Goal: Information Seeking & Learning: Learn about a topic

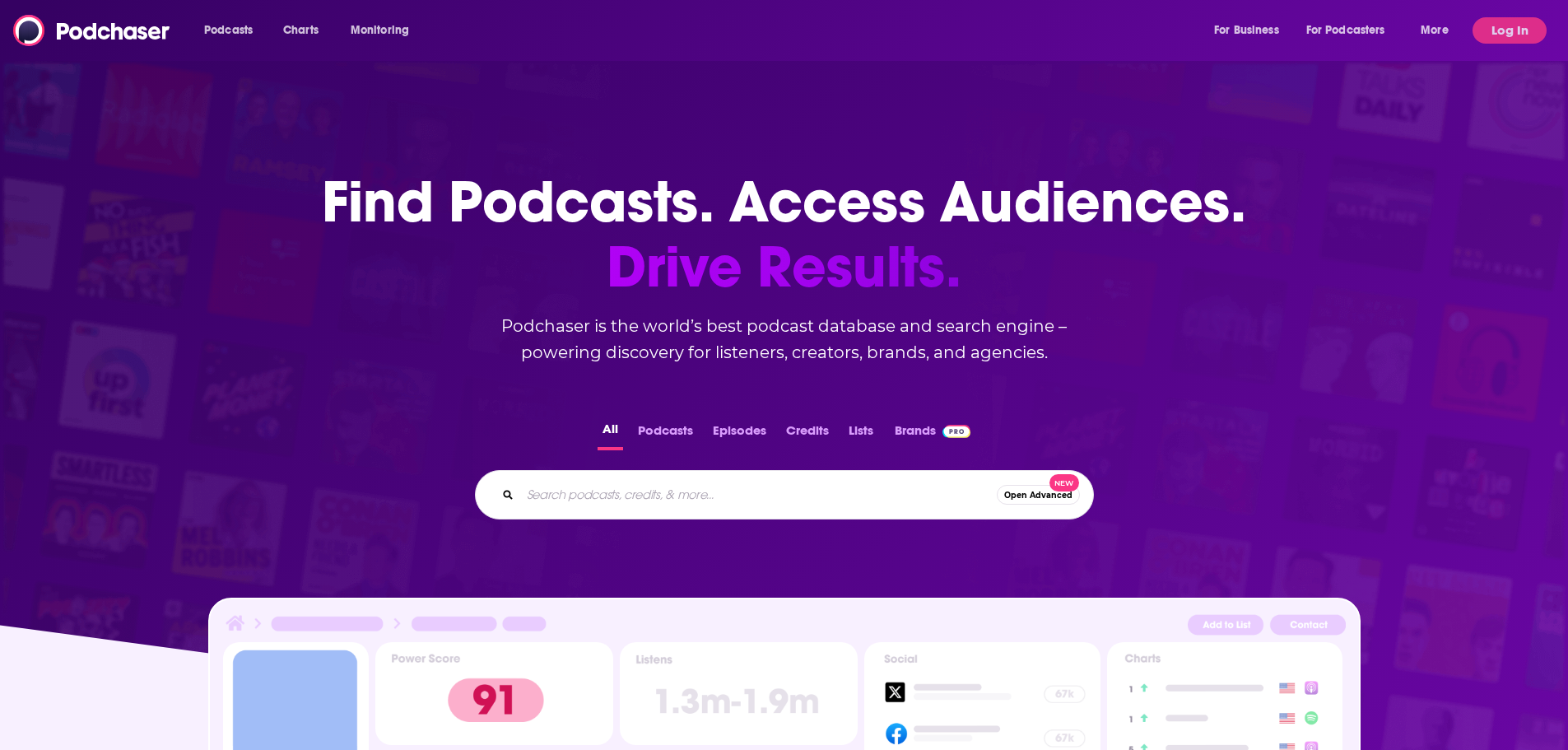
click at [728, 491] on input "Search podcasts, credits, & more..." at bounding box center [759, 495] width 477 height 27
type input "lead at the top of your game podcast"
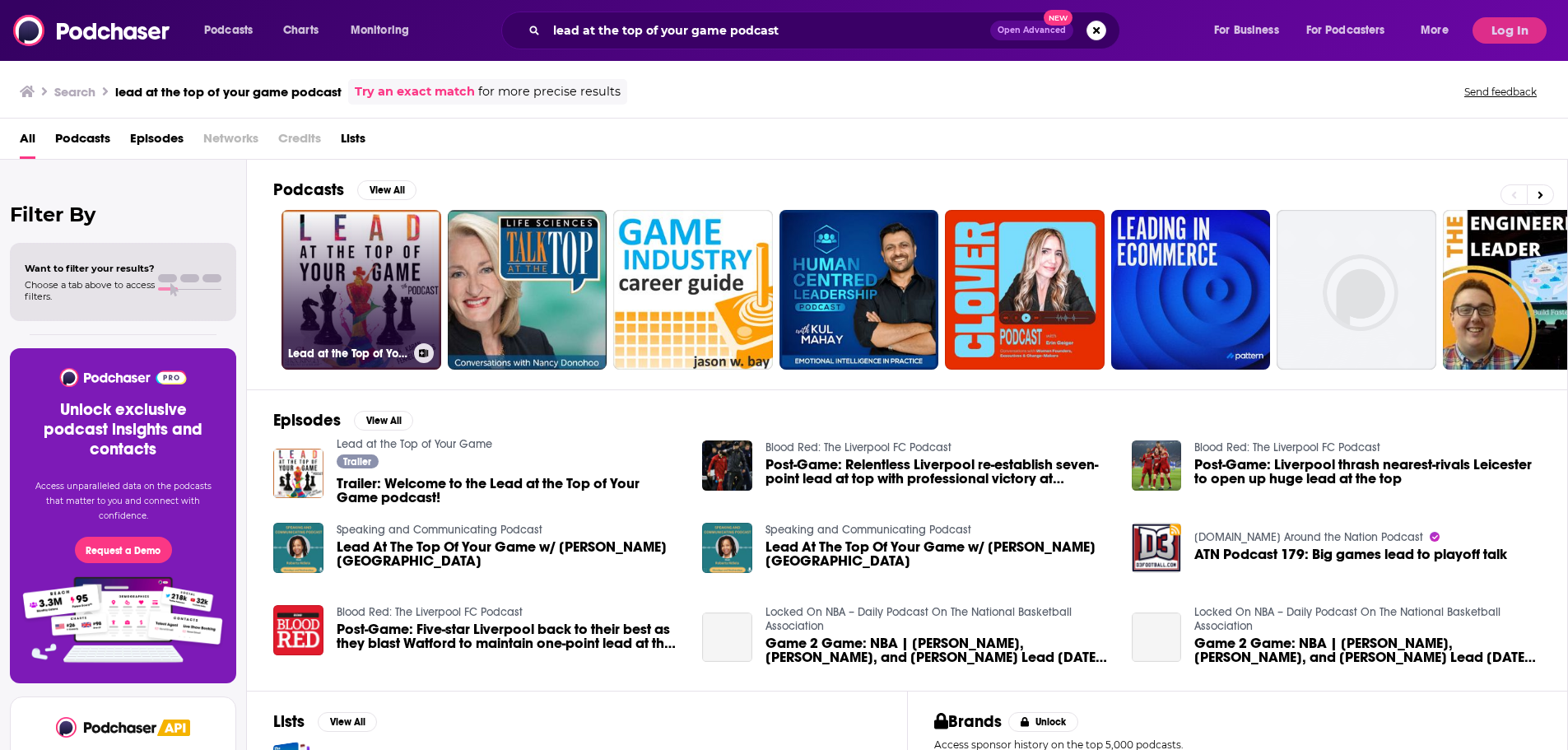
click at [388, 295] on link "Lead at the Top of Your Game" at bounding box center [361, 290] width 160 height 160
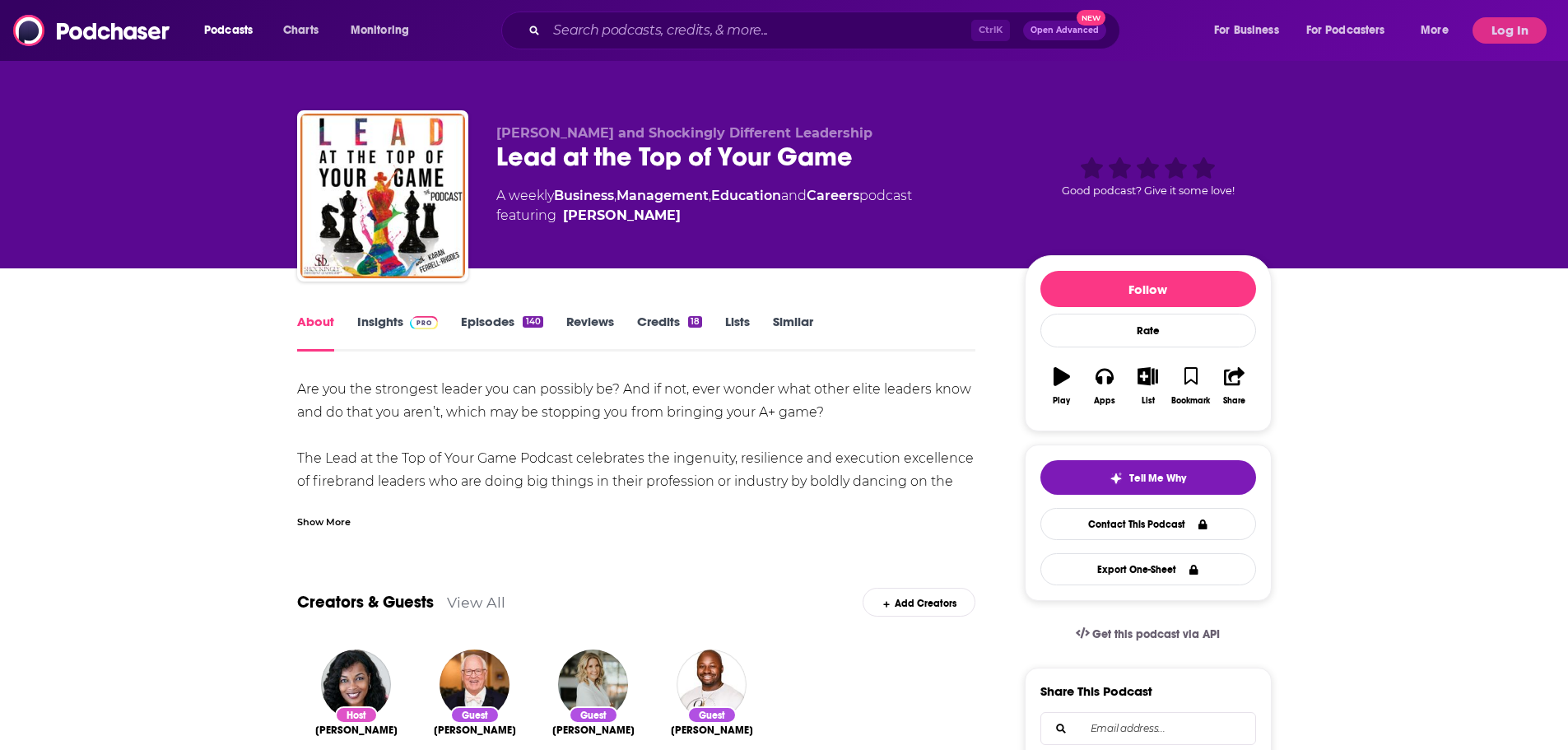
click at [389, 331] on link "Insights" at bounding box center [398, 333] width 81 height 38
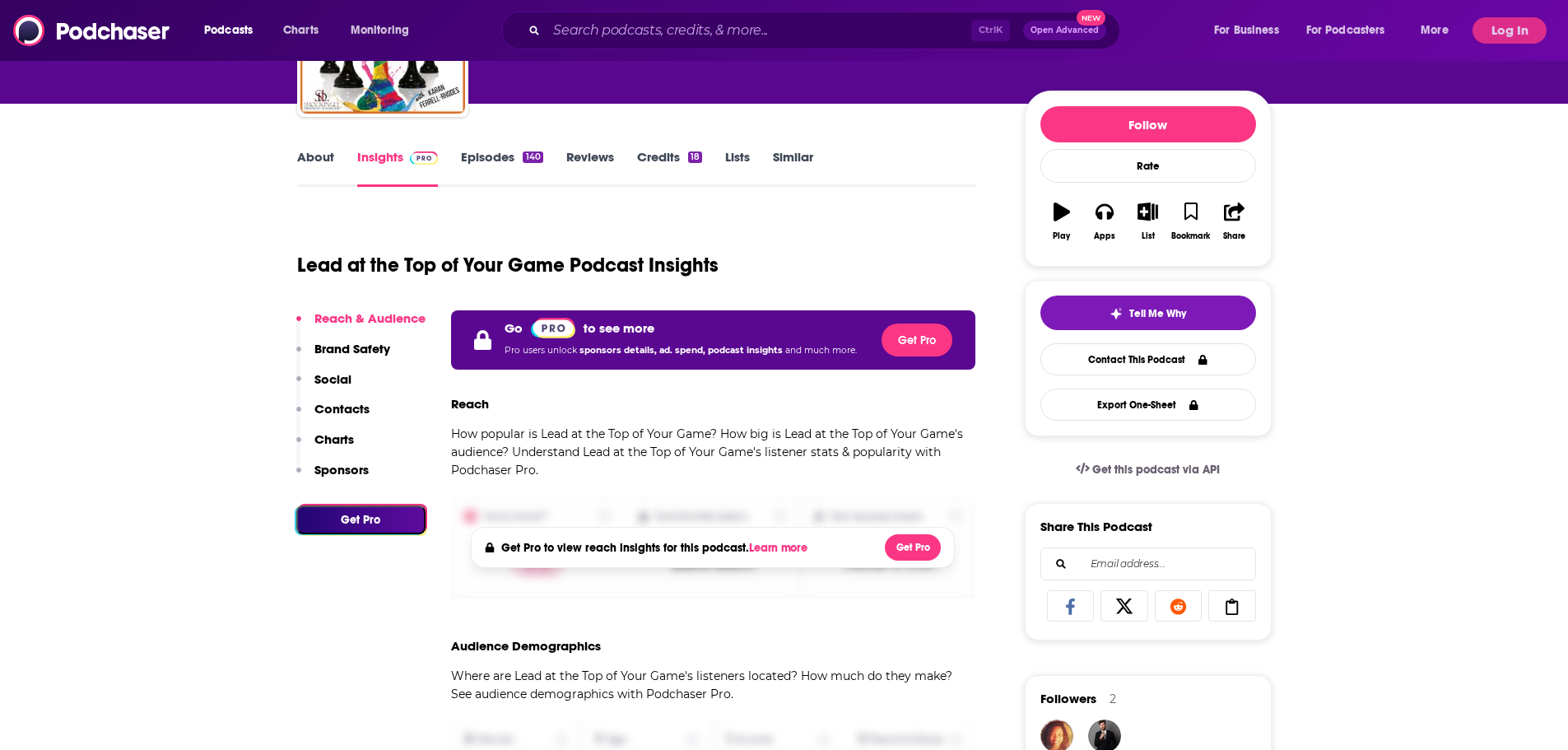
scroll to position [412, 0]
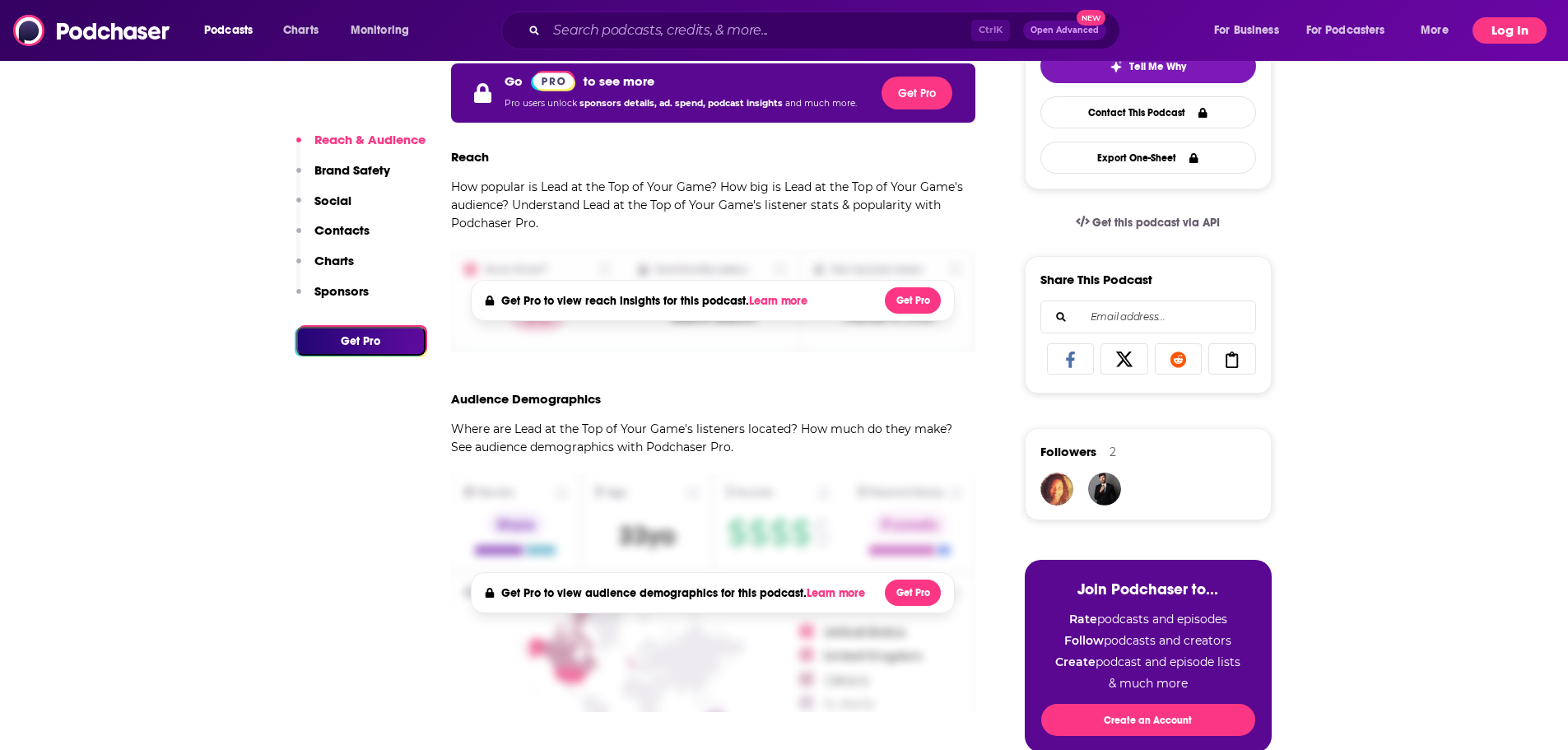
click at [1512, 36] on button "Log In" at bounding box center [1509, 31] width 74 height 27
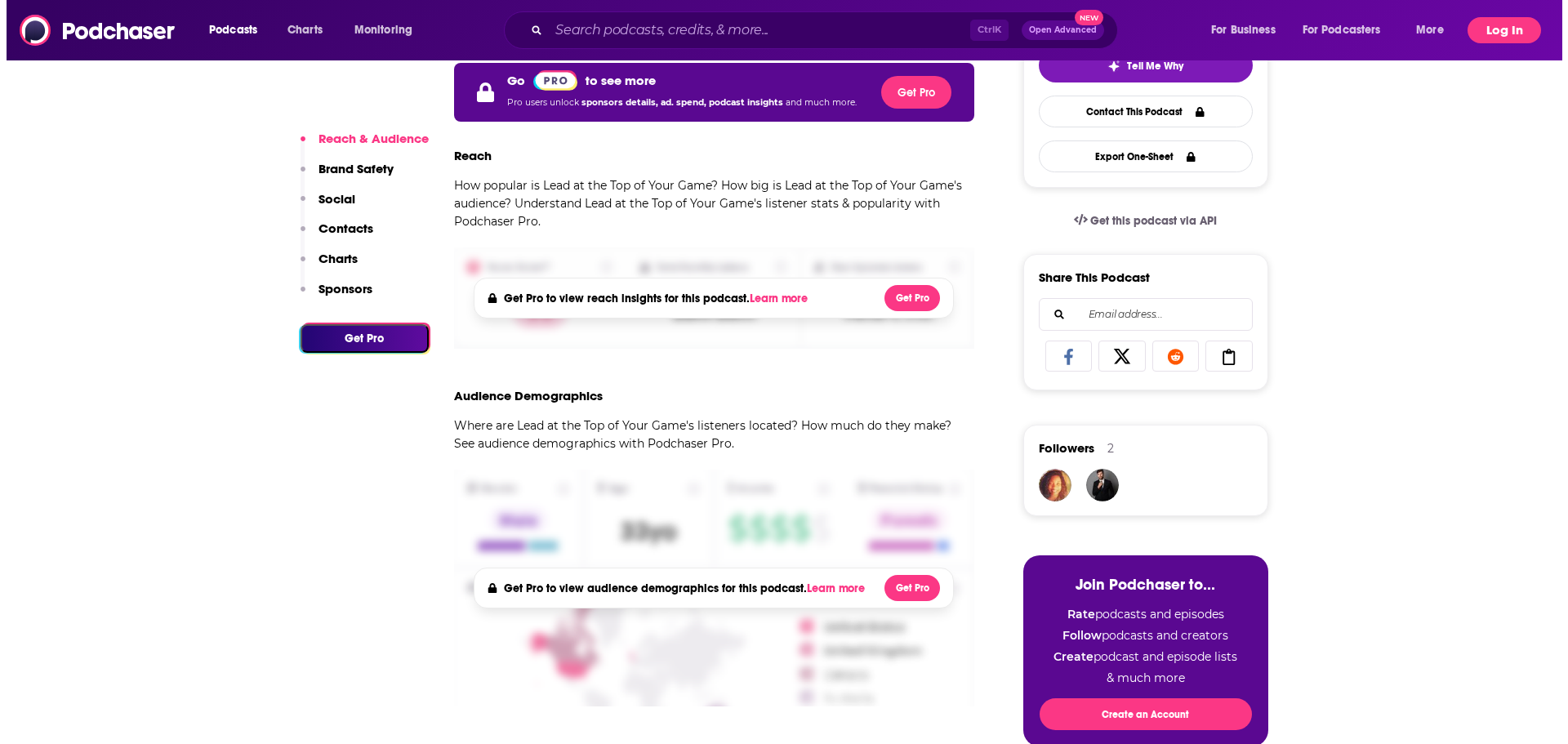
scroll to position [0, 0]
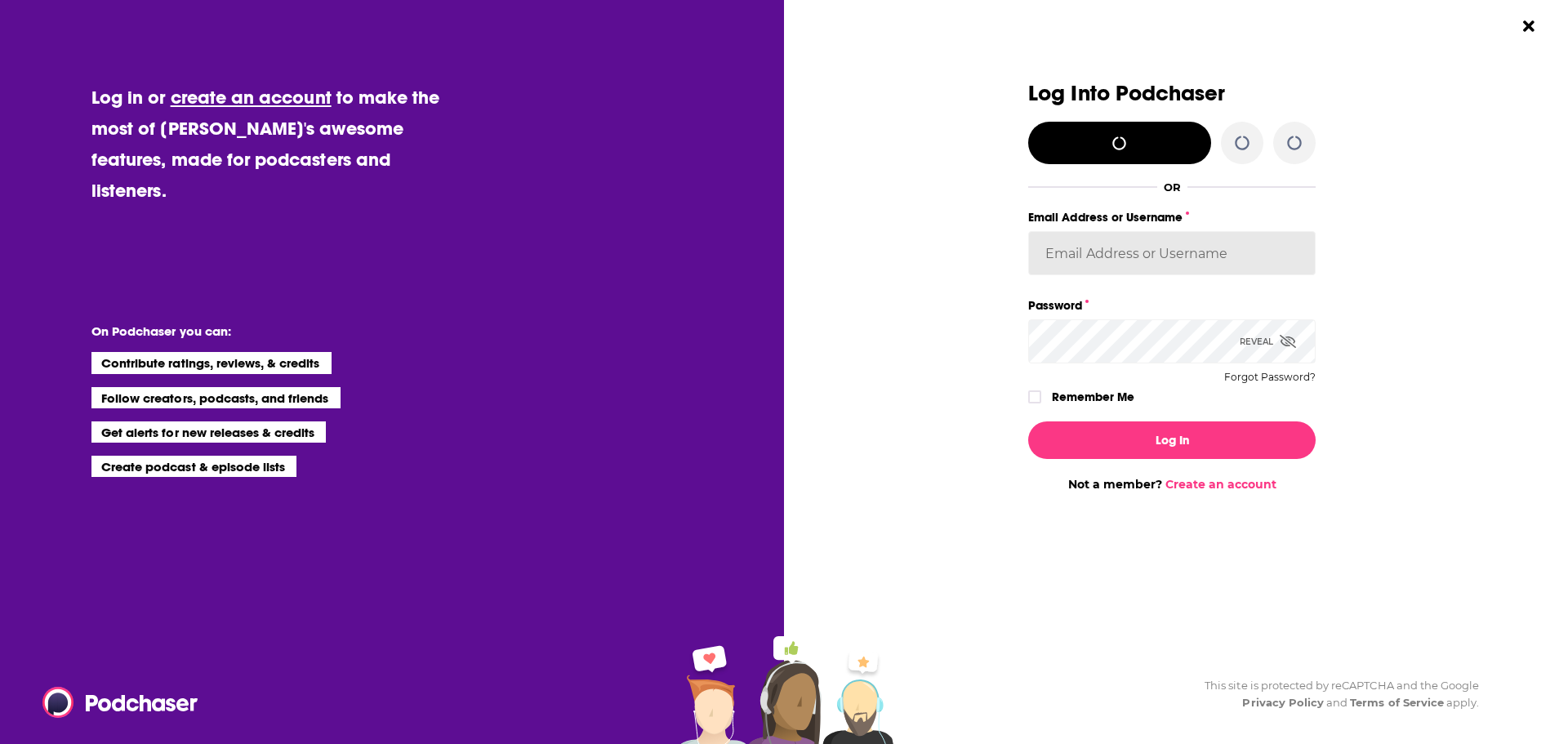
type input "[EMAIL_ADDRESS][DOMAIN_NAME]"
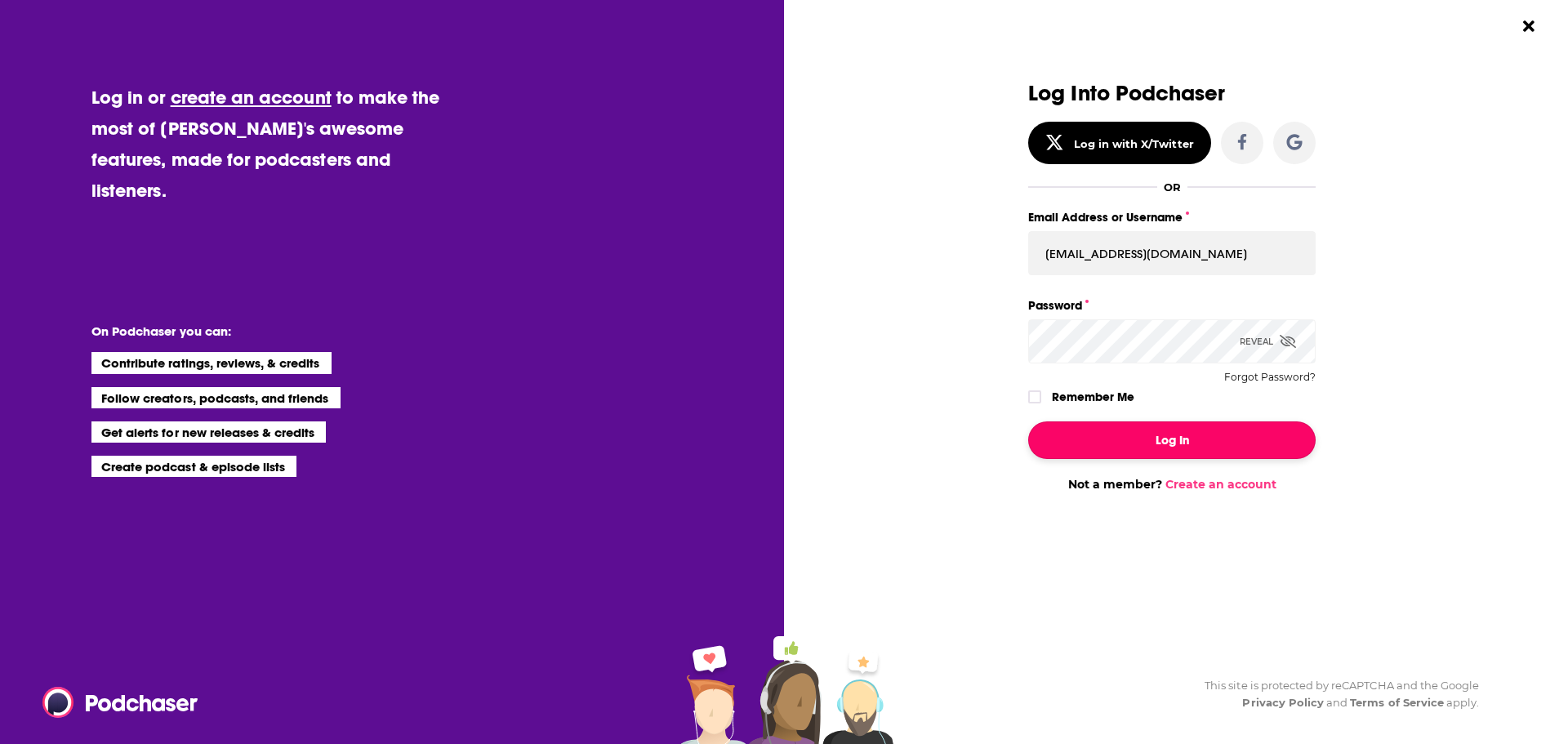
click at [1111, 436] on button "Log In" at bounding box center [1171, 440] width 288 height 38
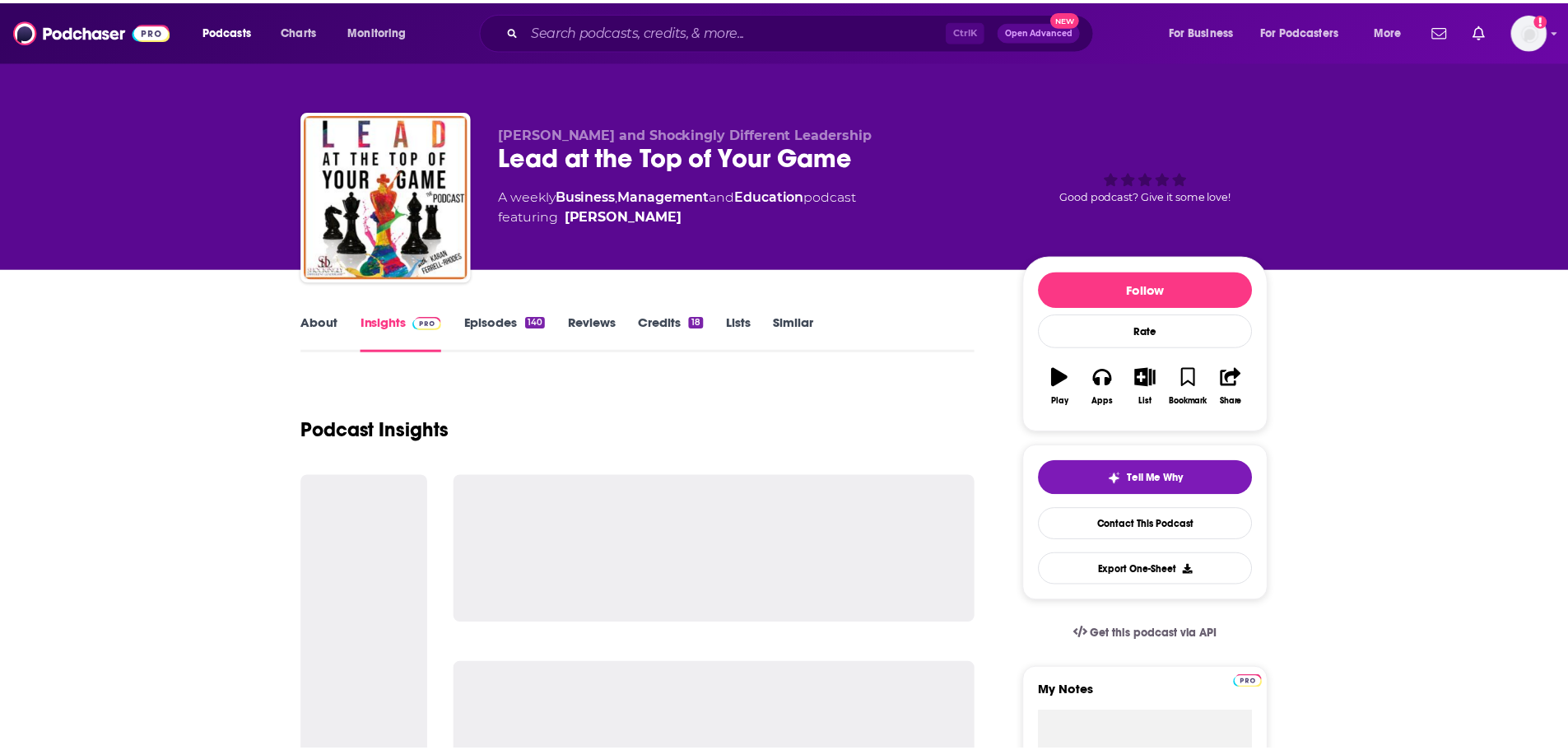
scroll to position [412, 0]
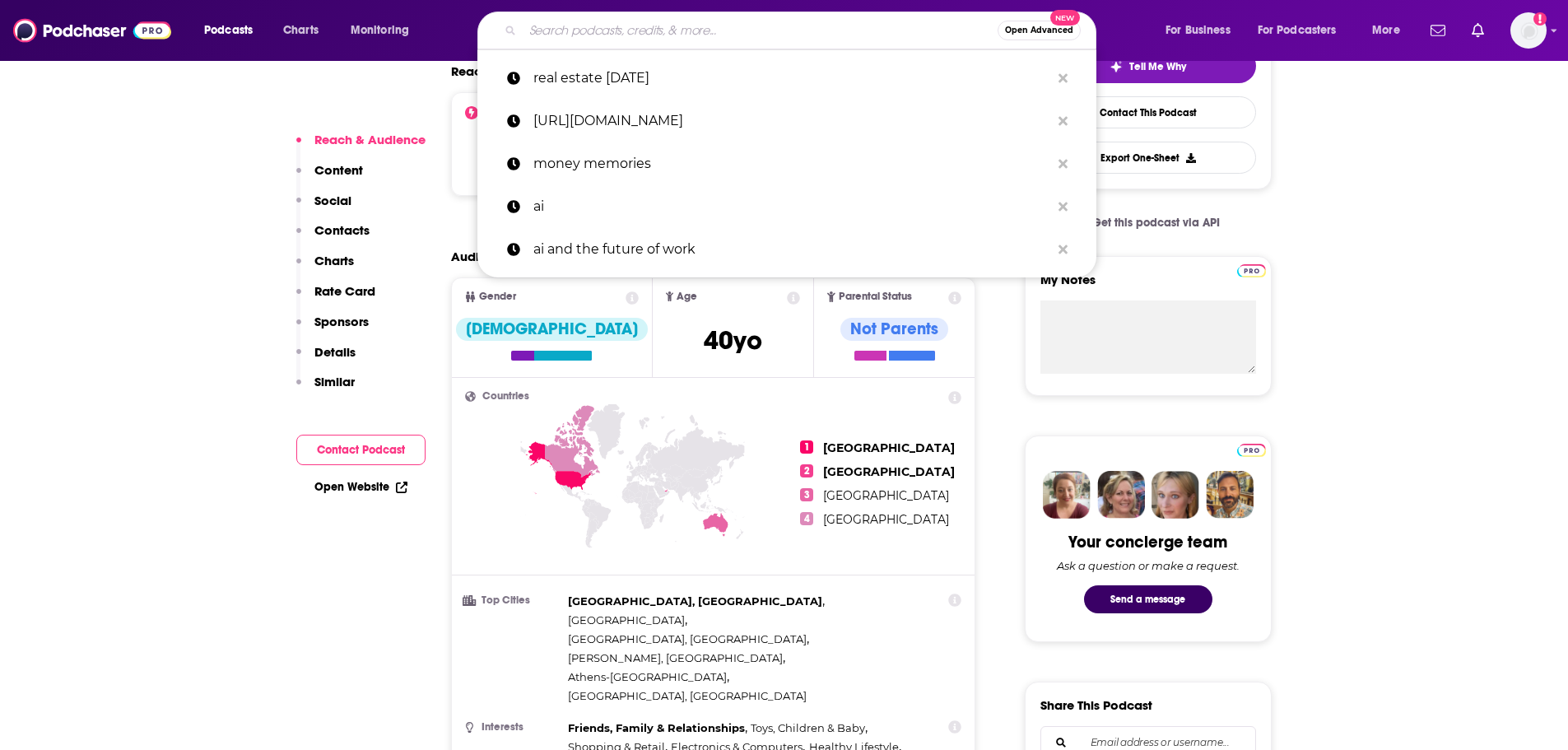
click at [709, 36] on input "Search podcasts, credits, & more..." at bounding box center [760, 31] width 475 height 27
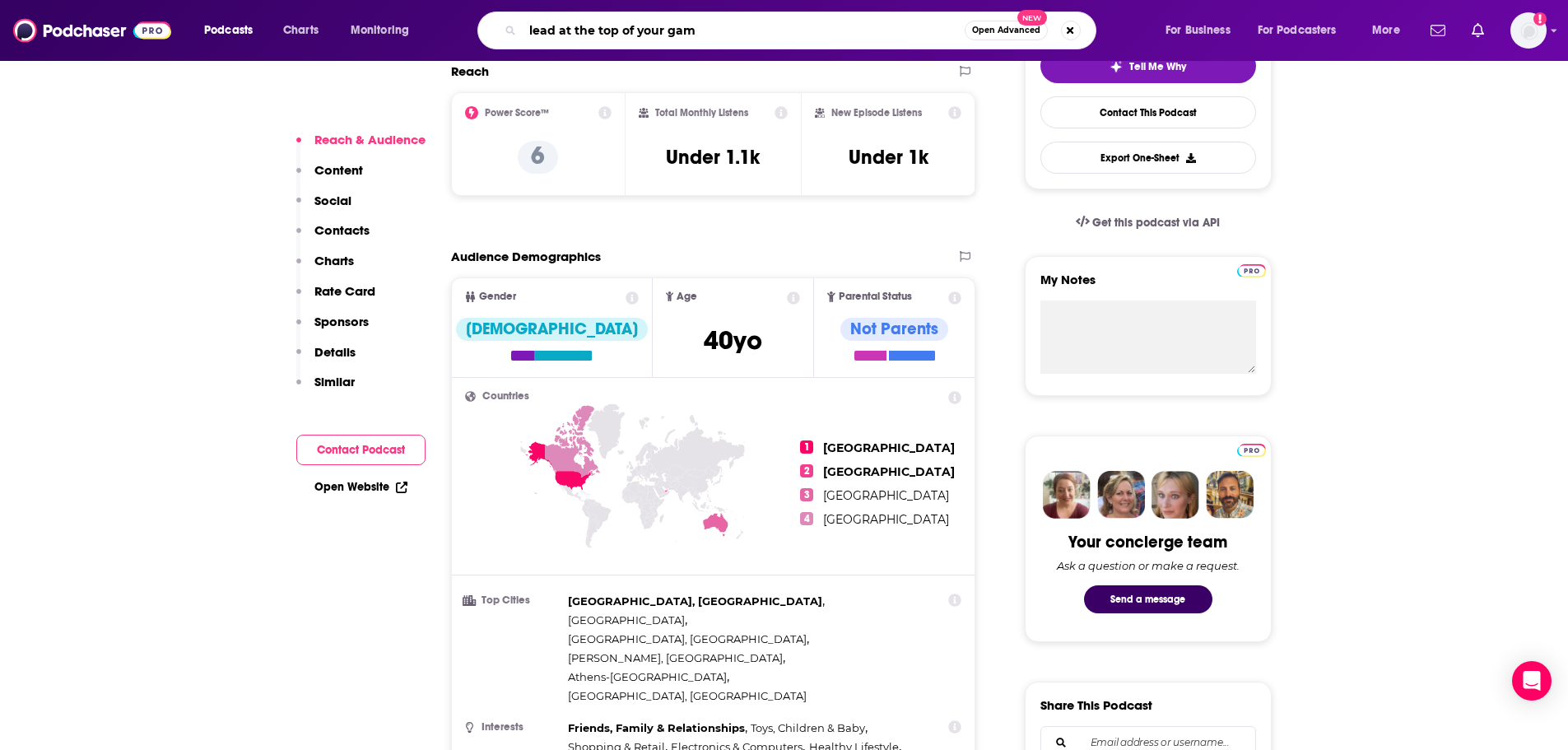
type input "lead at the top of your game"
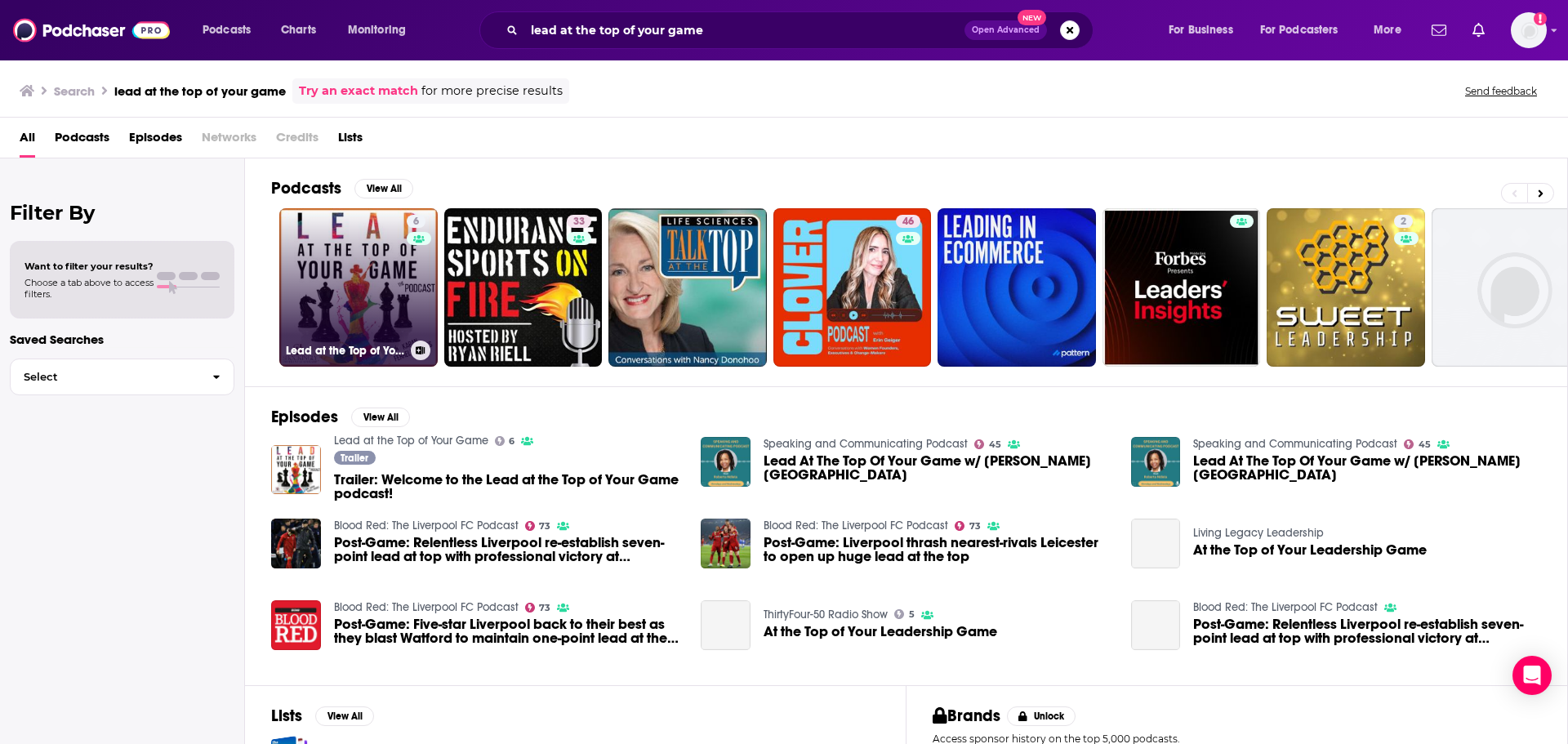
click at [338, 286] on link "6 Lead at the Top of Your Game" at bounding box center [359, 288] width 158 height 158
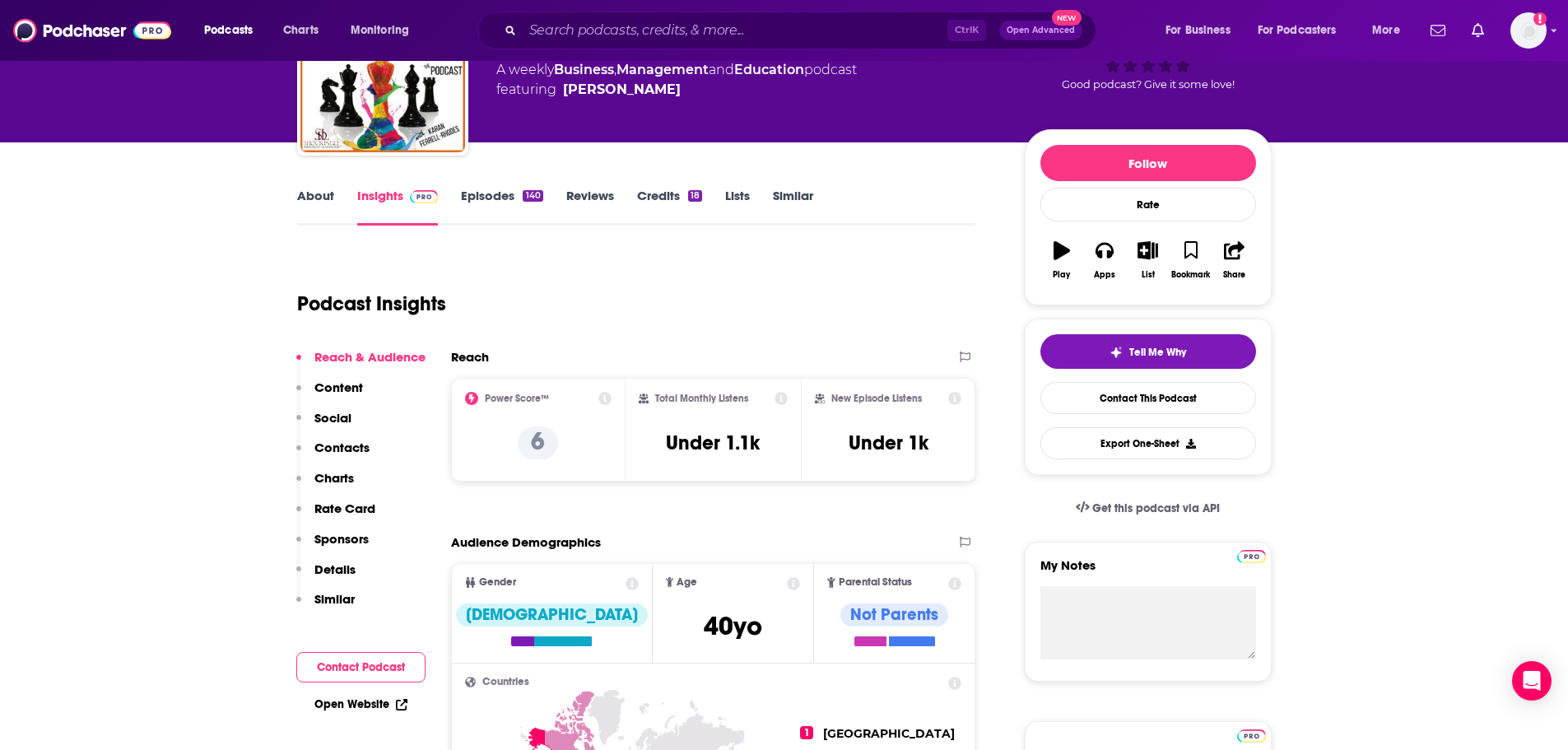
scroll to position [165, 0]
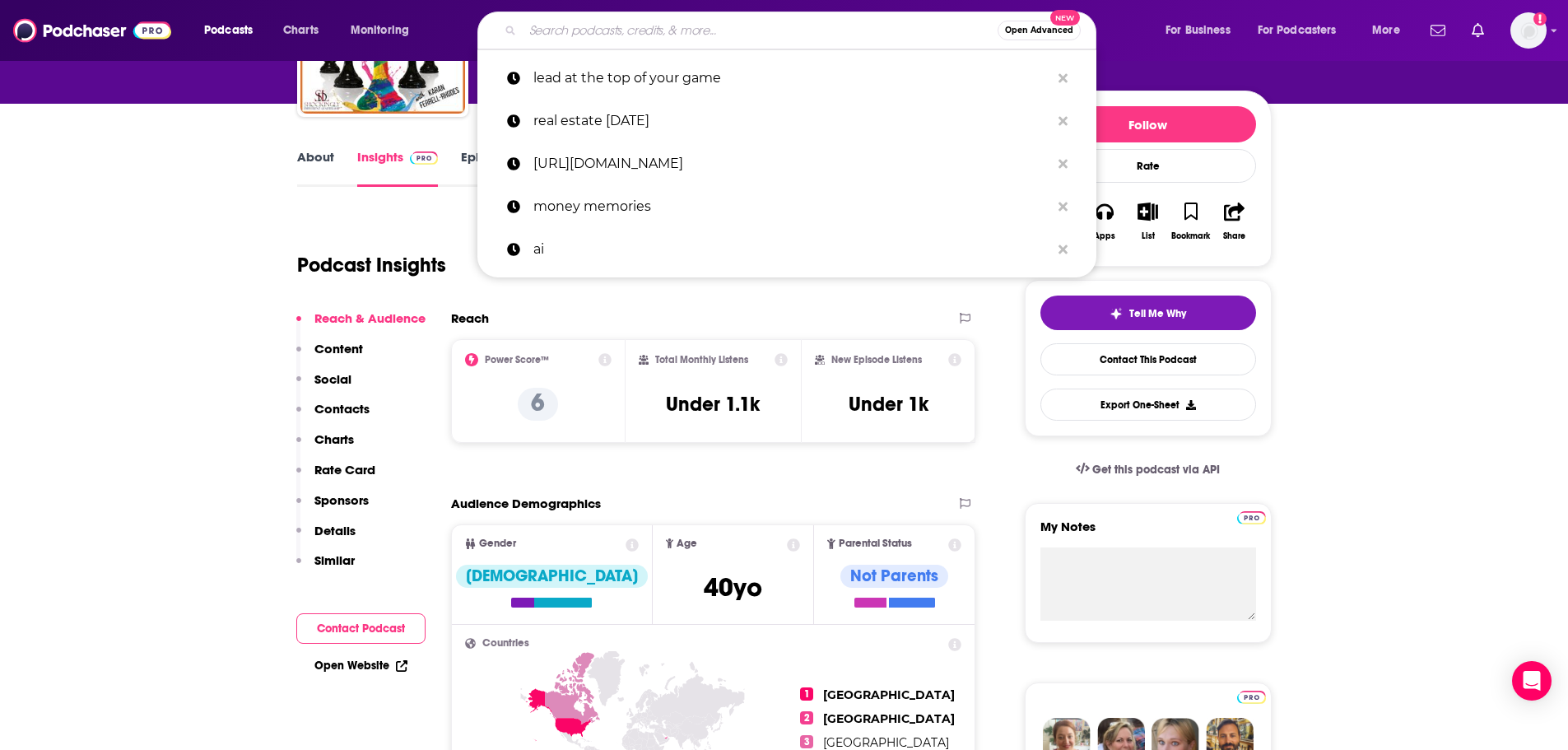
click at [653, 17] on input "Search podcasts, credits, & more..." at bounding box center [760, 31] width 475 height 27
paste input "Interesting Engineering: Lexicon Podcast"
type input "Interesting Engineering: Lexicon Podcast"
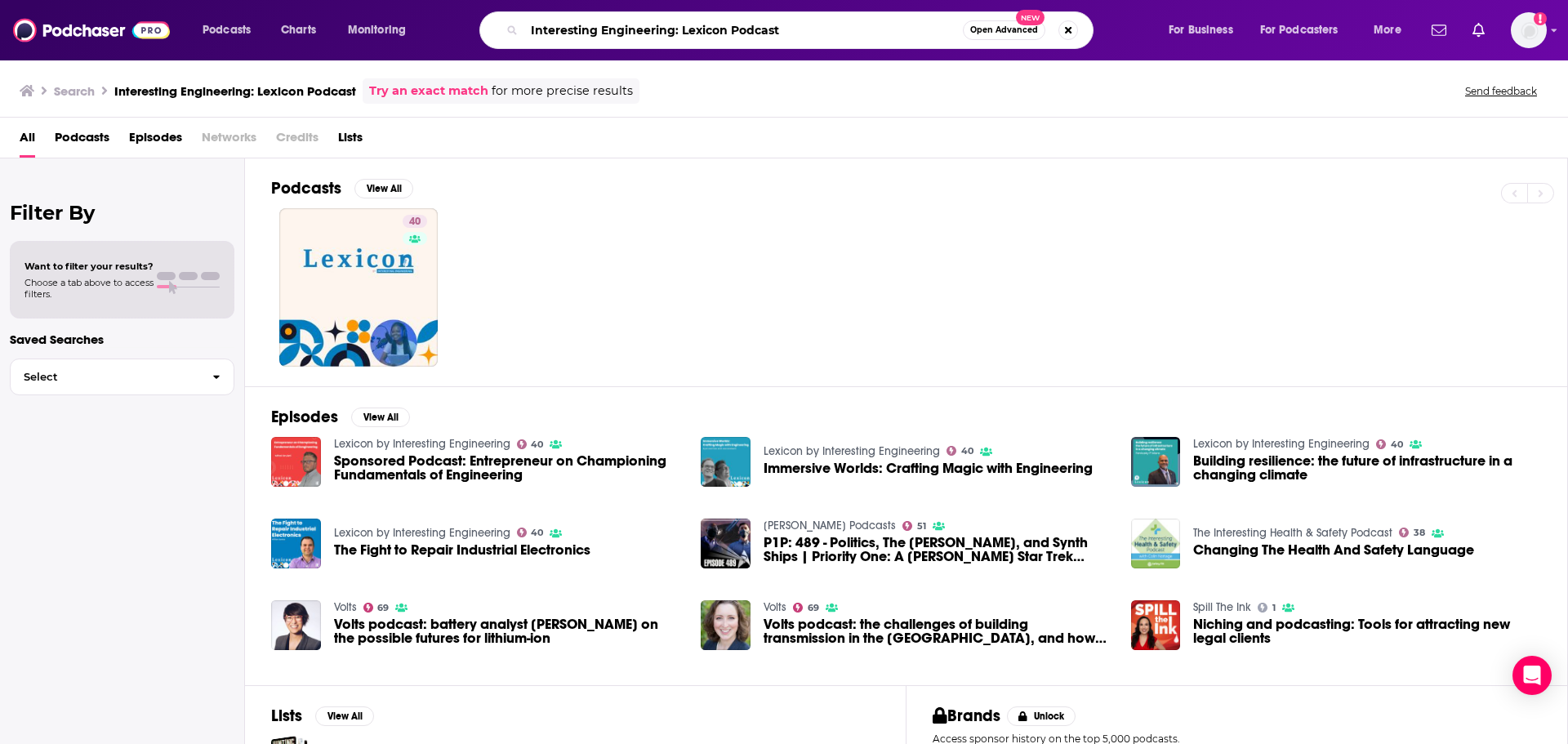
drag, startPoint x: 807, startPoint y: 35, endPoint x: 674, endPoint y: 34, distance: 133.0
click at [674, 34] on input "Interesting Engineering: Lexicon Podcast" at bounding box center [744, 31] width 439 height 26
type input "Interesting Engineering"
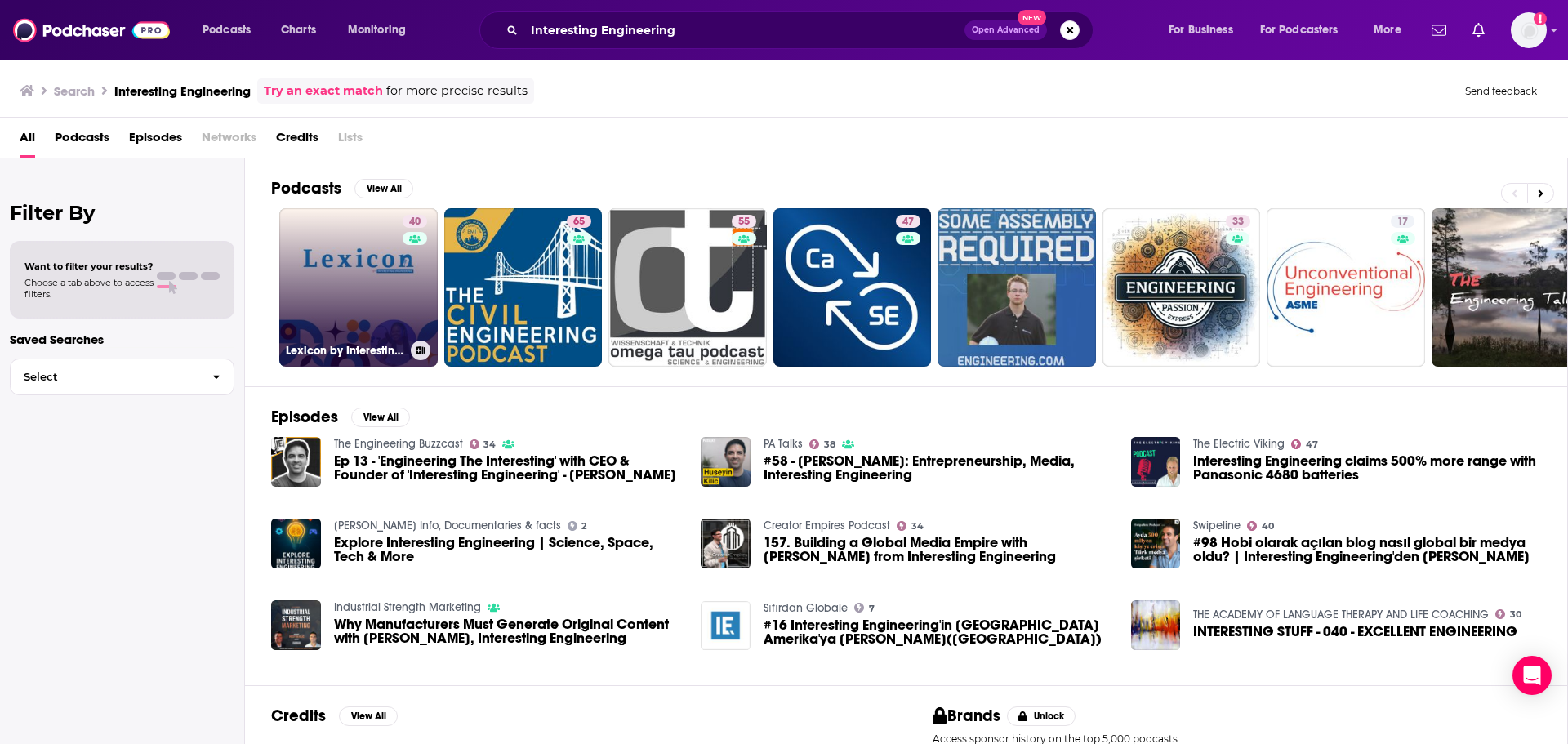
click at [348, 254] on link "40 Lexicon by Interesting Engineering" at bounding box center [359, 288] width 158 height 158
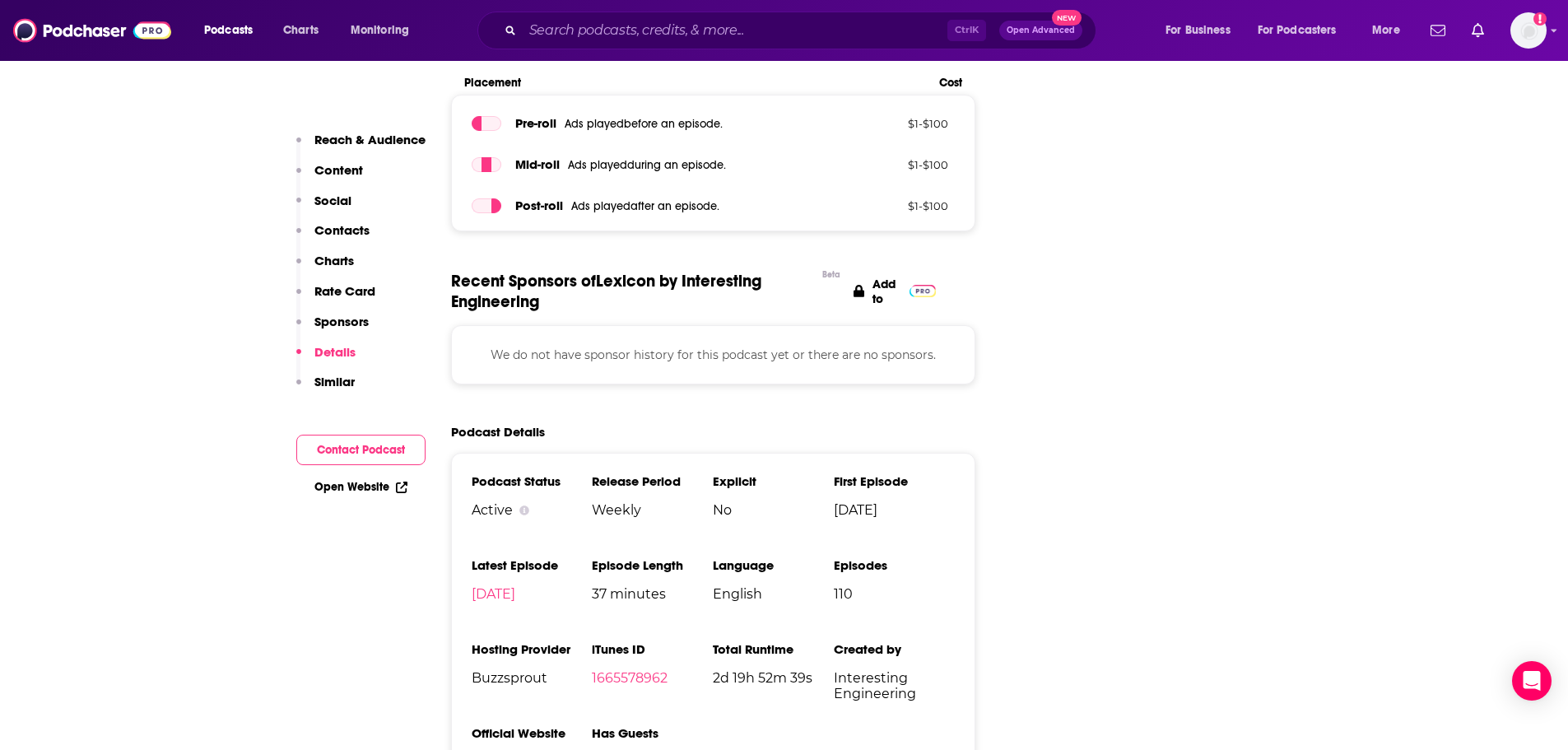
scroll to position [2307, 0]
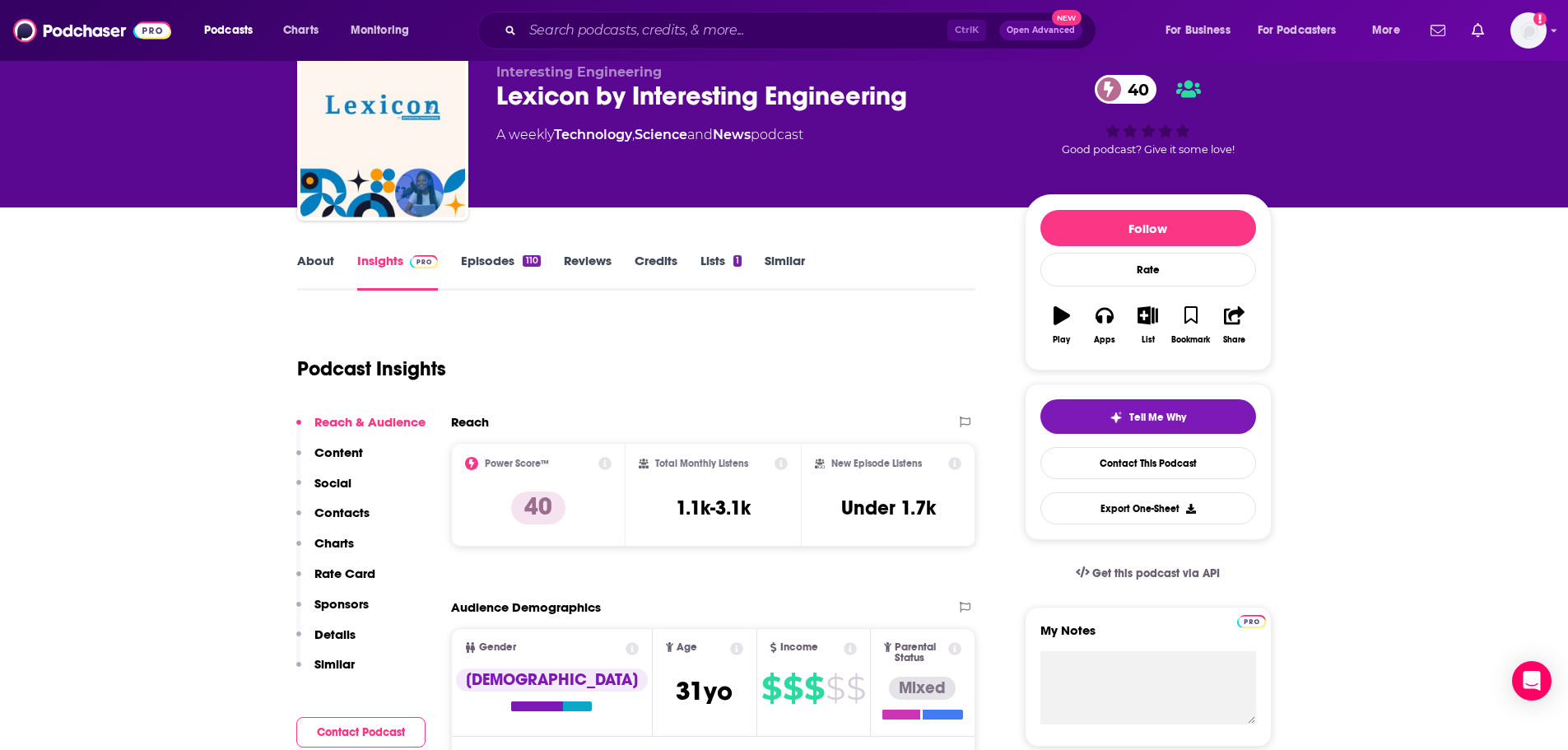
scroll to position [0, 0]
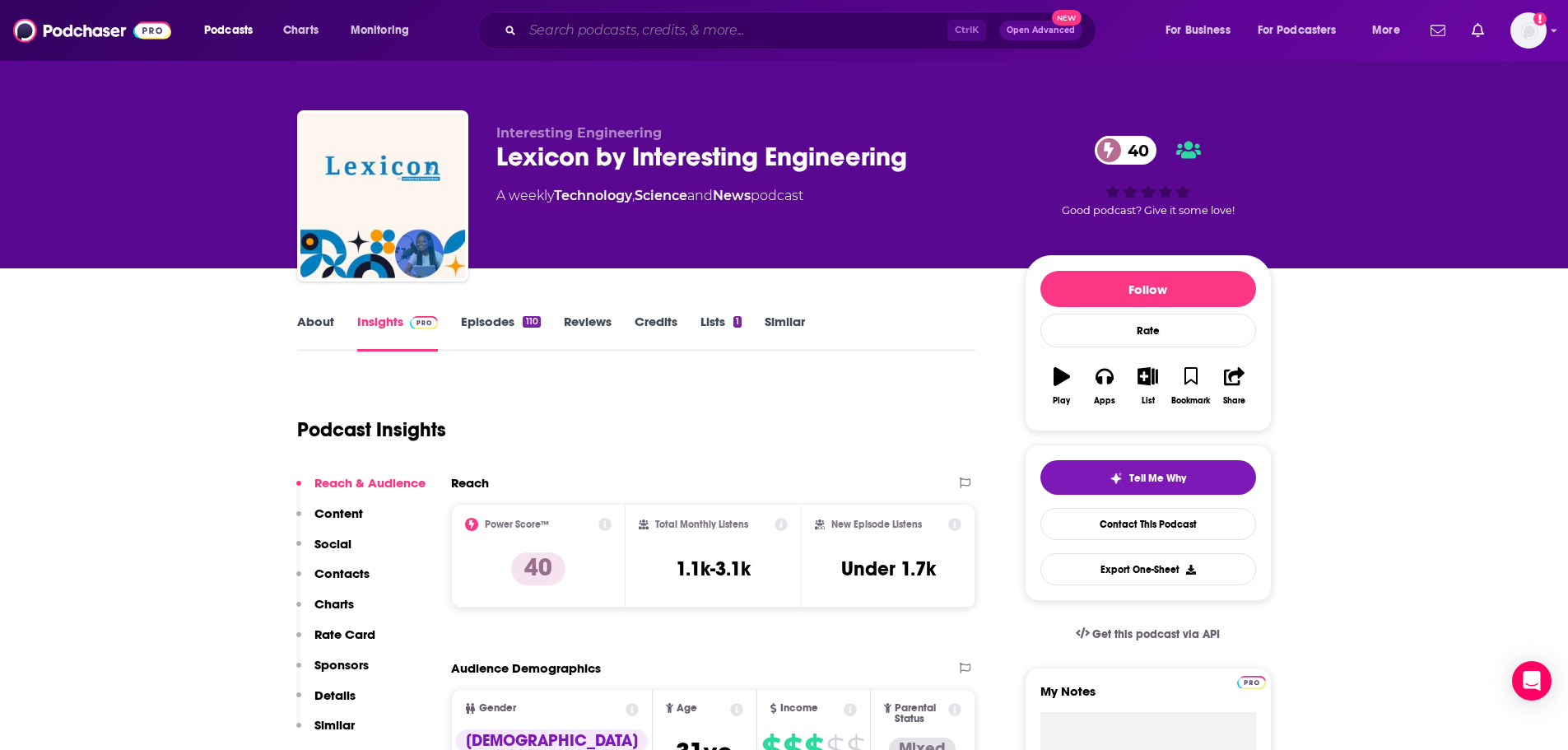
click at [592, 28] on input "Search podcasts, credits, & more..." at bounding box center [735, 31] width 425 height 27
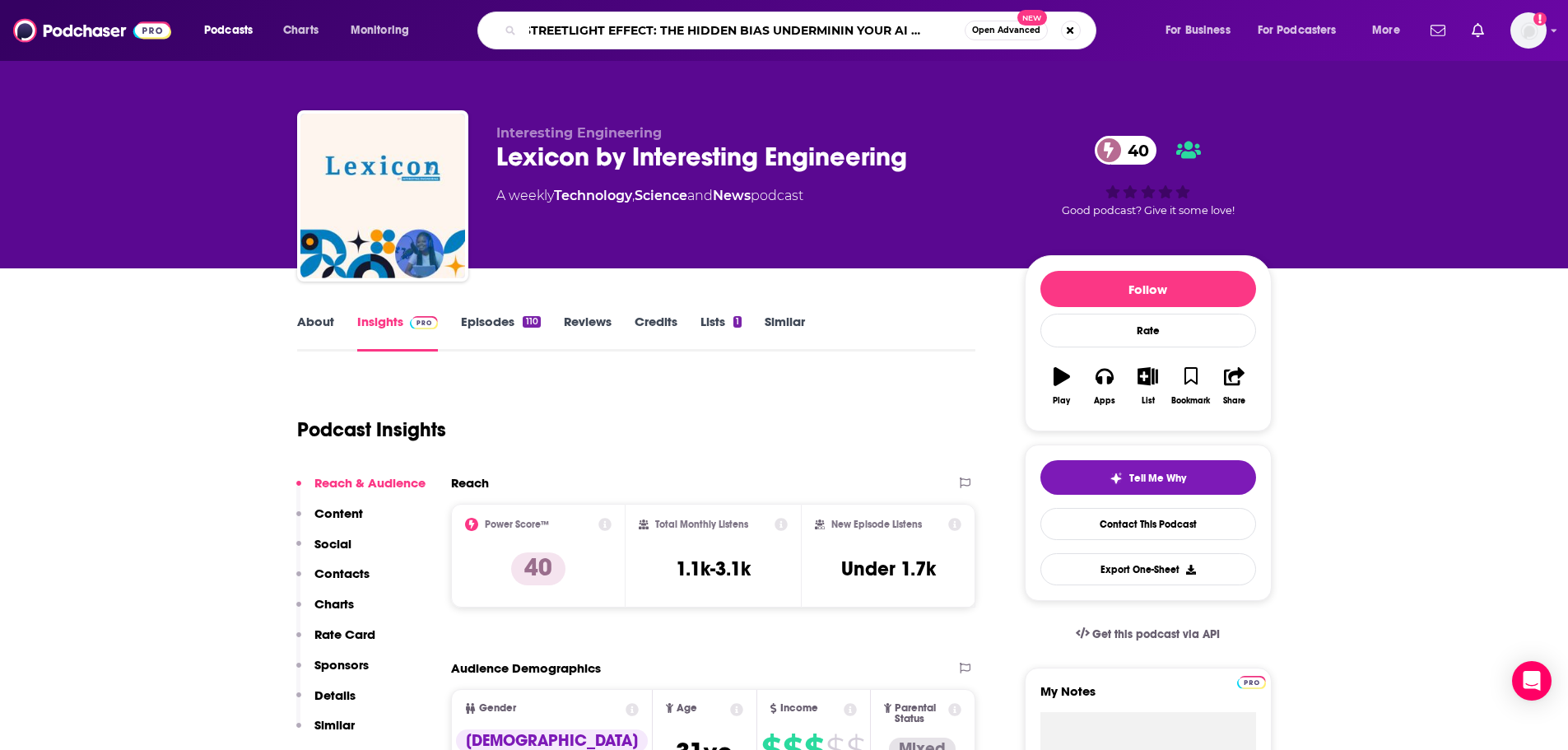
scroll to position [0, 41]
click at [932, 33] on input "THE STREETLIGHT EFFECT: THE HIDDEN BIAS UNDERMININ YOUR AI STRTAGY" at bounding box center [744, 31] width 442 height 27
type input "THE STREETLIGHT EFFECT: THE HIDDEN BIAS UNDERMININ YOUR AI STRATEGY"
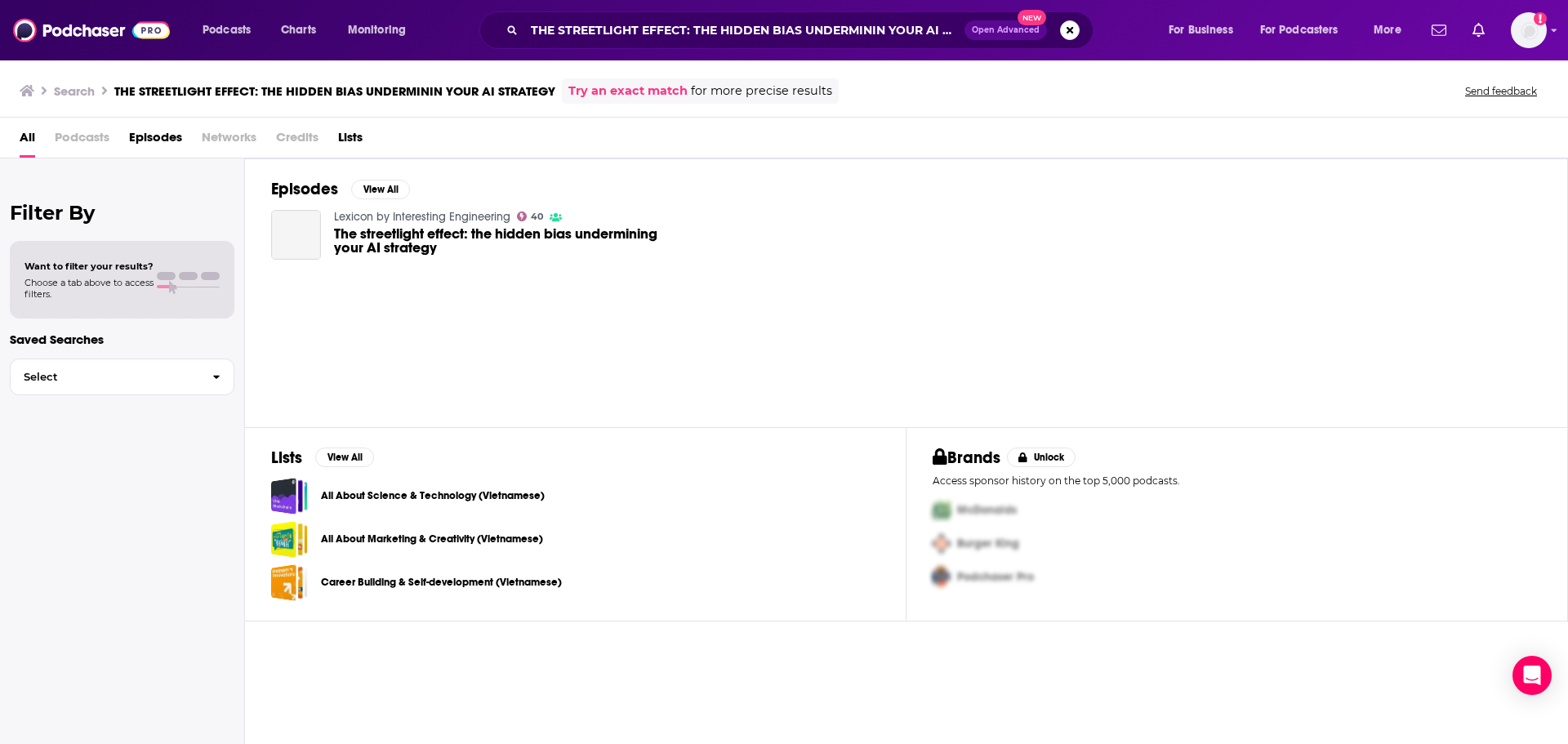
click at [412, 247] on span "The streetlight effect: the hidden bias undermining your AI strategy" at bounding box center [508, 241] width 348 height 28
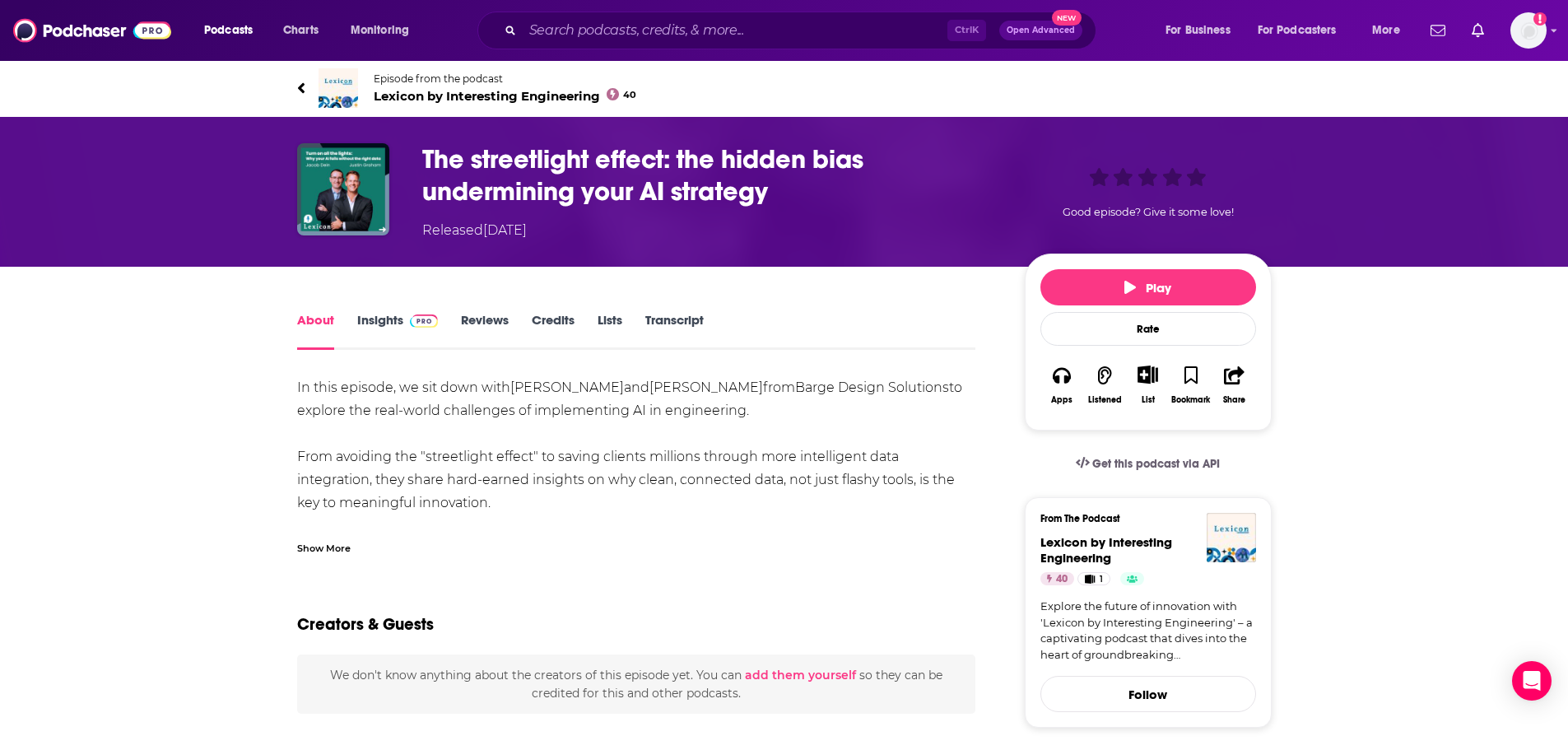
click at [389, 318] on link "Insights" at bounding box center [398, 331] width 81 height 38
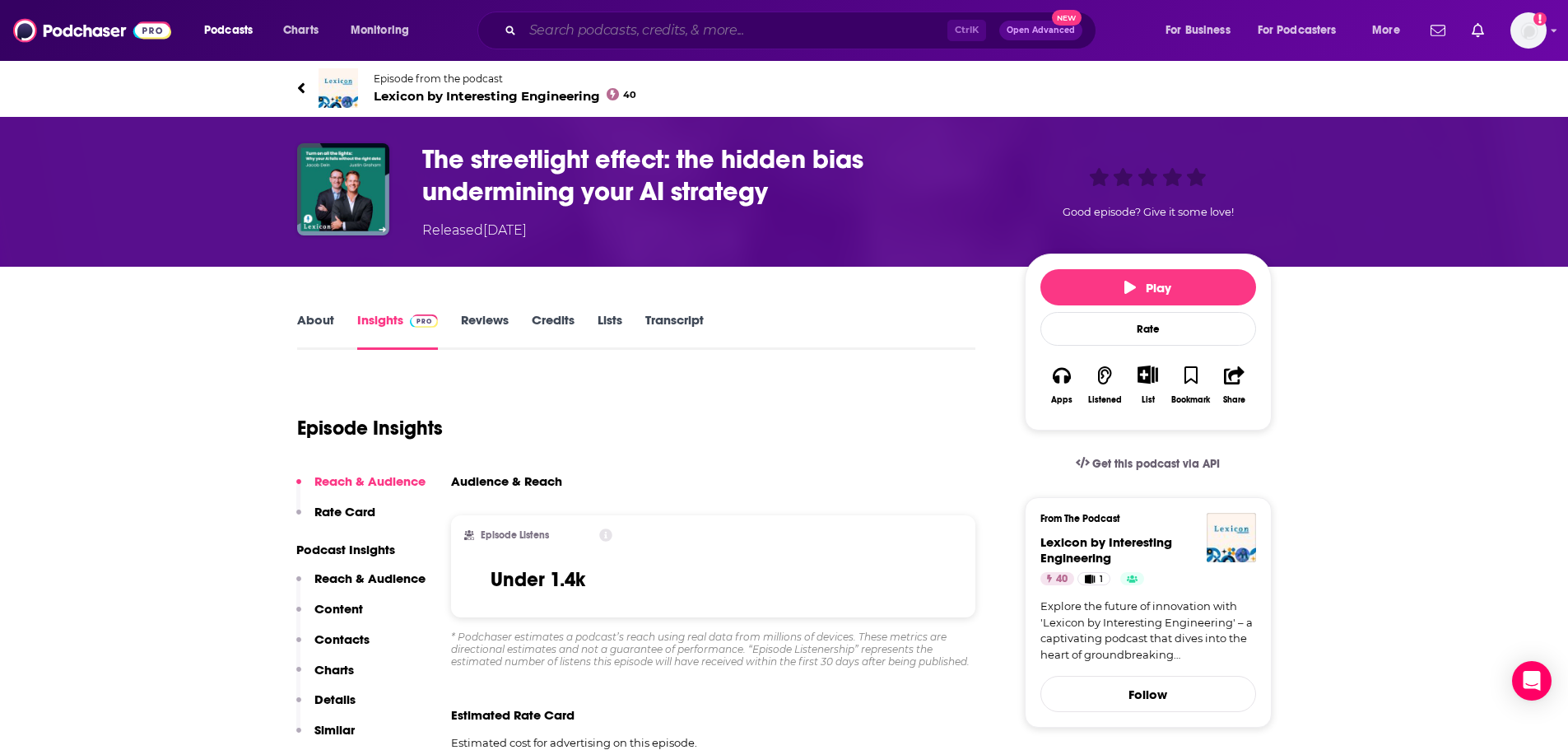
click at [589, 37] on input "Search podcasts, credits, & more..." at bounding box center [735, 31] width 425 height 27
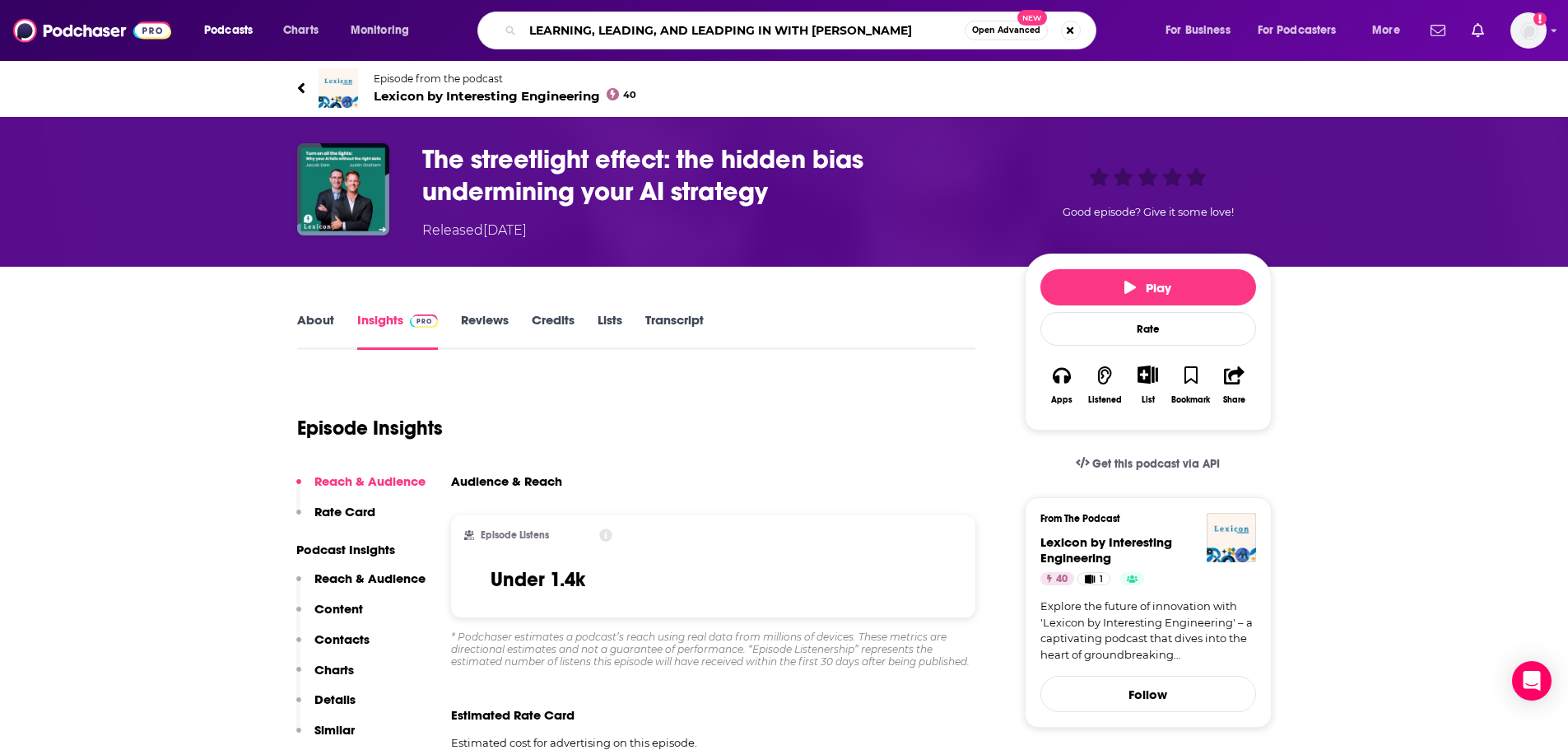
type input "LEARNING, LEADING, AND LEADPING IN WITH [PERSON_NAME]"
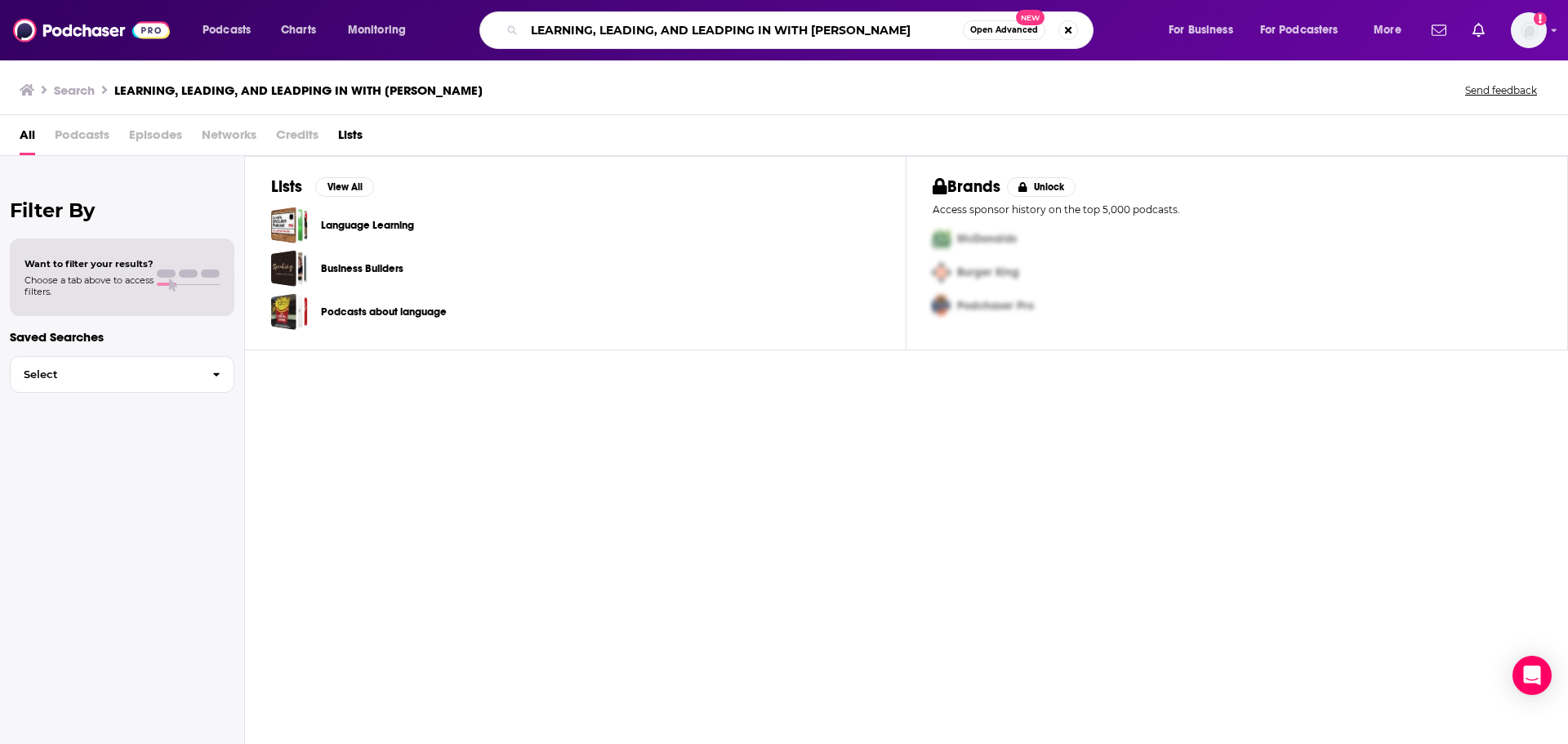
click at [674, 33] on input "LEARNING, LEADING, AND LEADPING IN WITH [PERSON_NAME]" at bounding box center [744, 31] width 439 height 26
click at [726, 31] on input "LEARNING, LEADING, AND LEADPING IN WITH [PERSON_NAME]" at bounding box center [744, 31] width 439 height 26
click at [732, 30] on input "LEARNING, LEADING, AND LEADPING IN WITH [PERSON_NAME]" at bounding box center [744, 31] width 439 height 26
type input "LEARNING, LEADING, AND LEAPING IN WITH [PERSON_NAME]"
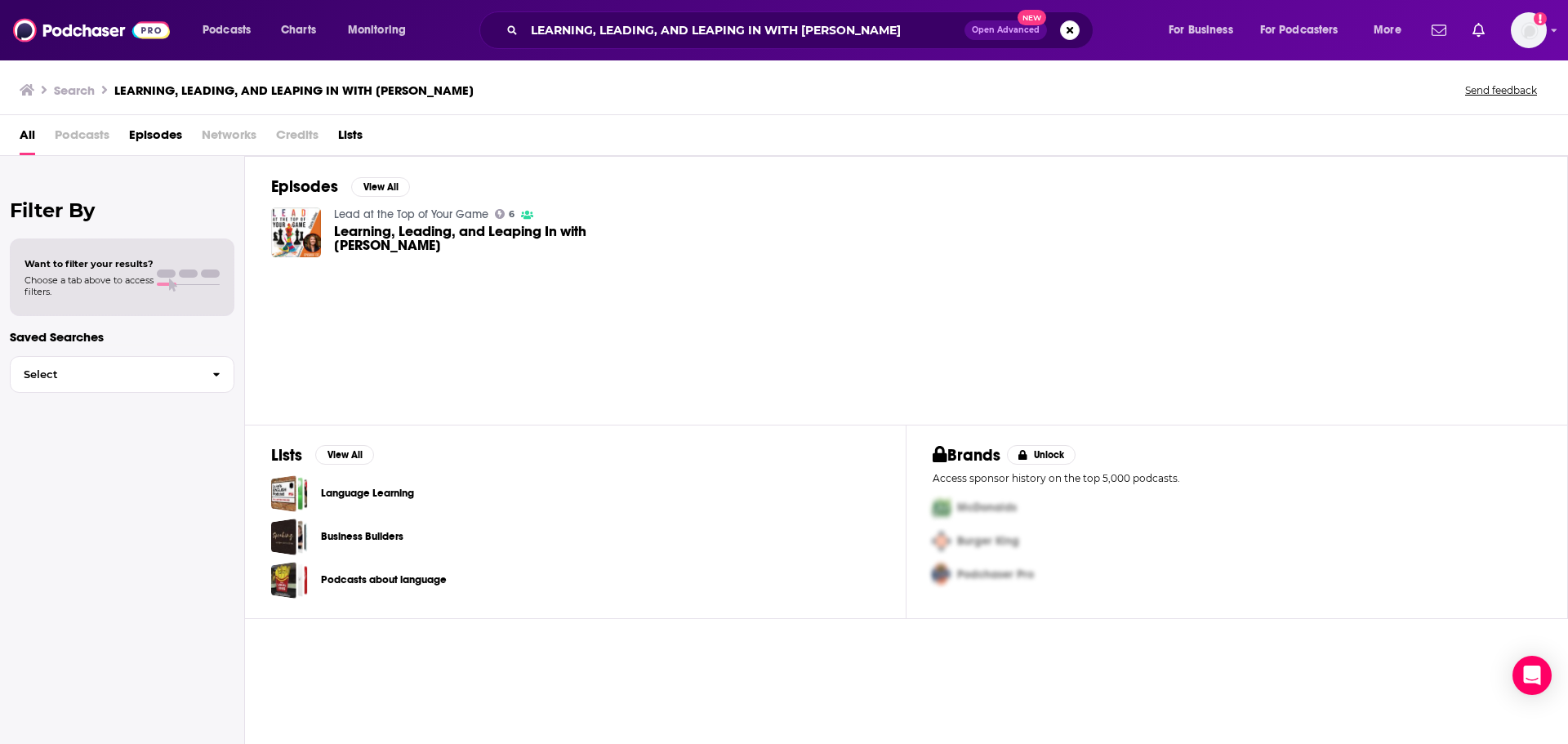
click at [462, 242] on span "Learning, Leading, and Leaping In with [PERSON_NAME]" at bounding box center [508, 238] width 348 height 28
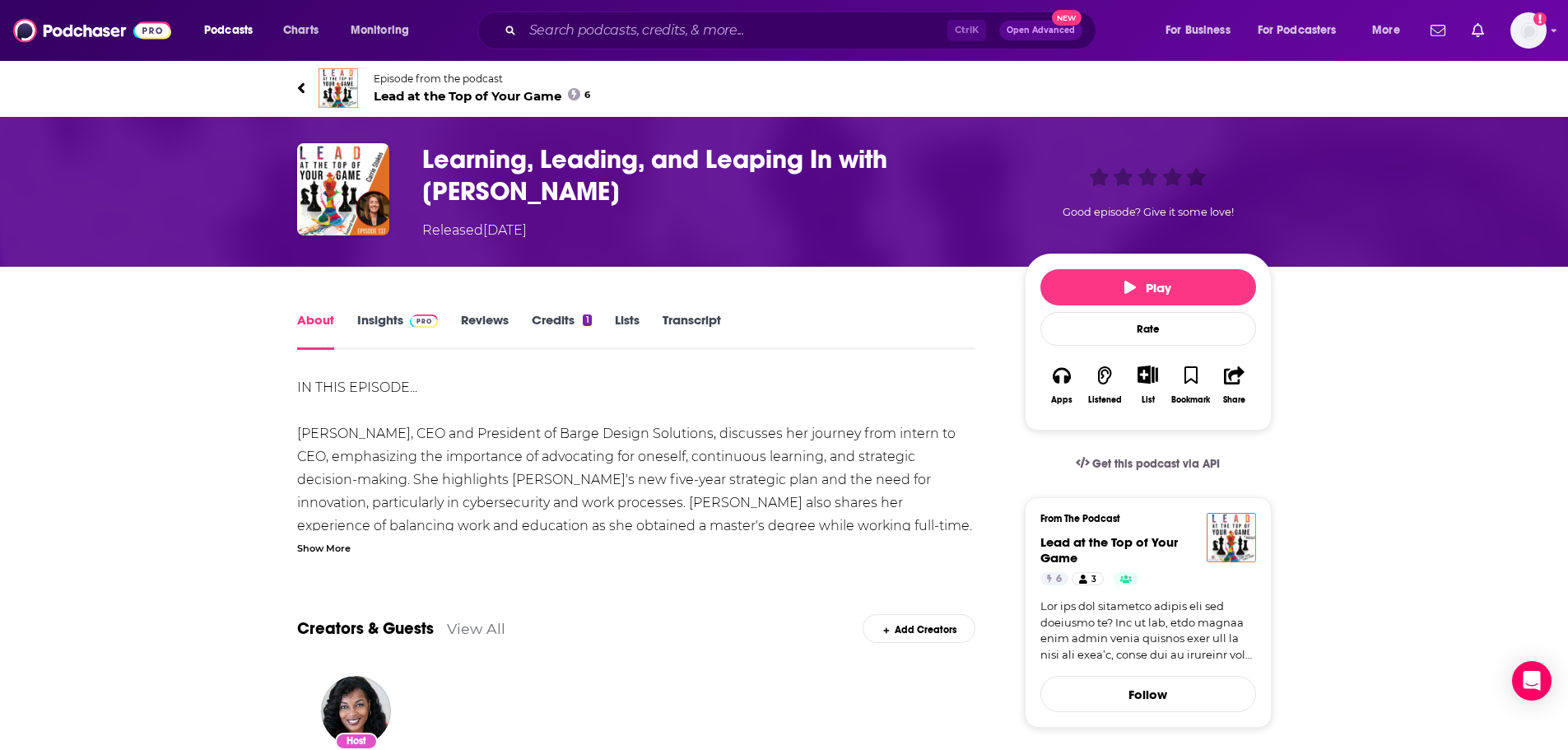
click at [387, 312] on link "Insights" at bounding box center [398, 331] width 81 height 38
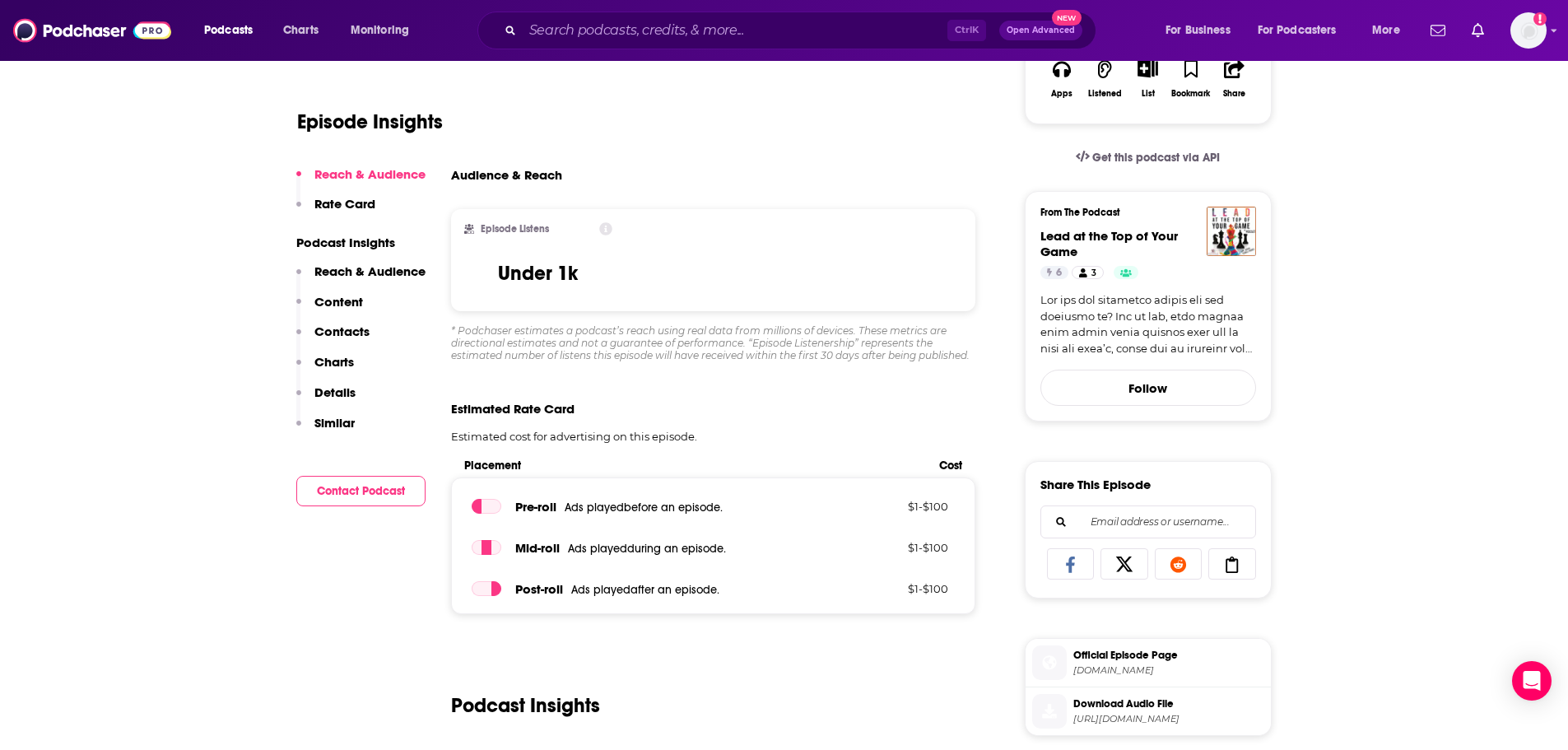
scroll to position [329, 0]
